Goal: Task Accomplishment & Management: Use online tool/utility

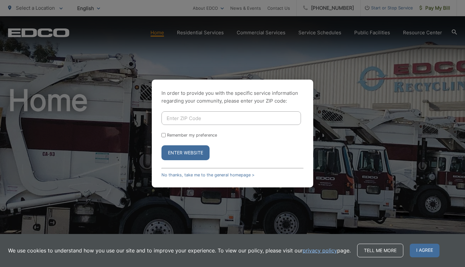
click at [214, 112] on input "Enter ZIP Code" at bounding box center [232, 118] width 140 height 14
type input "91932"
click at [185, 152] on button "Enter Website" at bounding box center [186, 152] width 48 height 15
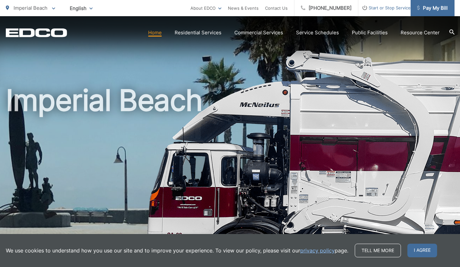
click at [434, 6] on span "Pay My Bill" at bounding box center [432, 8] width 31 height 8
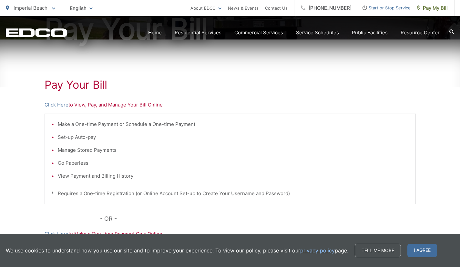
scroll to position [89, 0]
click at [56, 105] on link "Click Here" at bounding box center [57, 105] width 24 height 8
